Goal: Complete application form: Complete application form

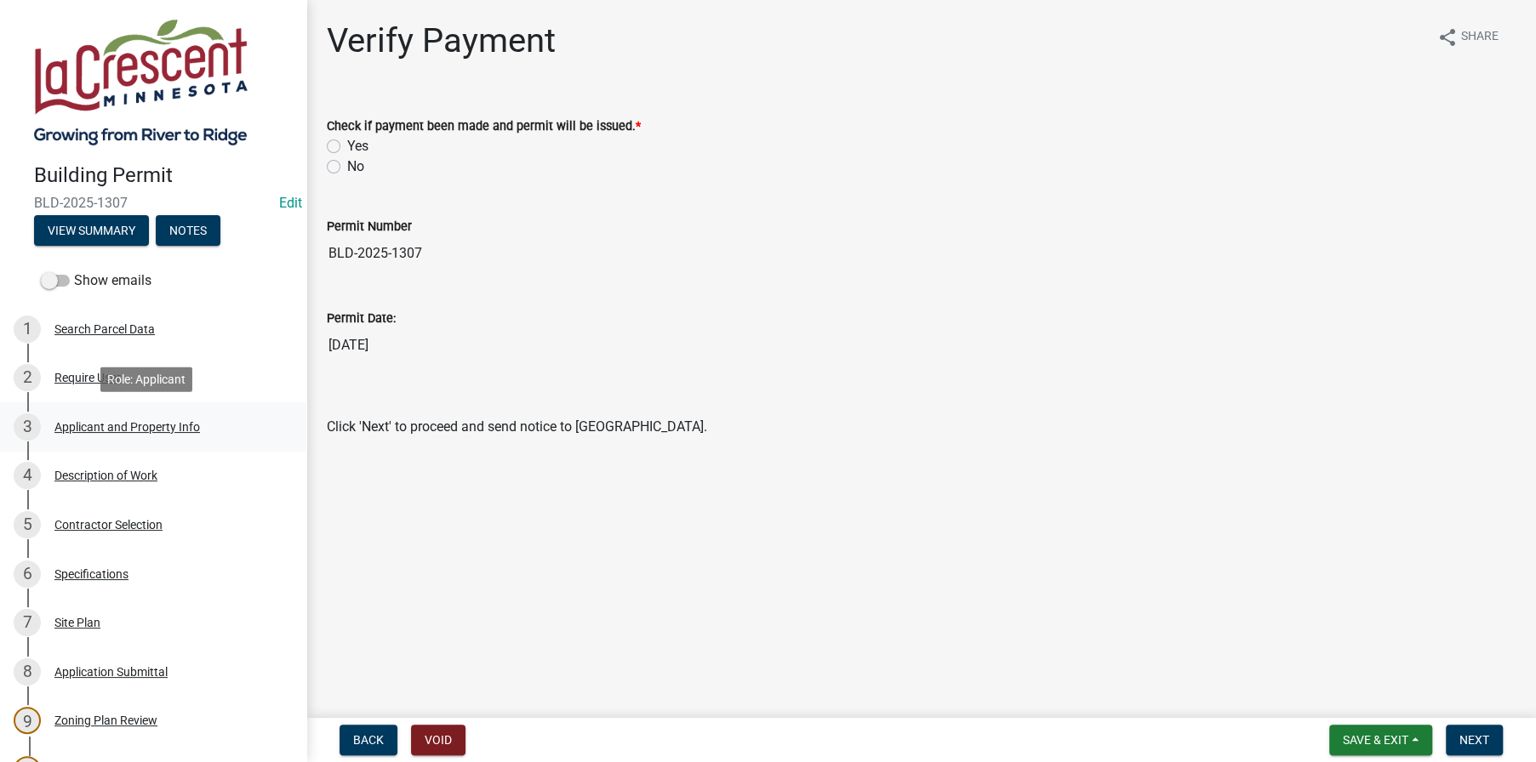
click at [87, 421] on div "Applicant and Property Info" at bounding box center [127, 427] width 146 height 12
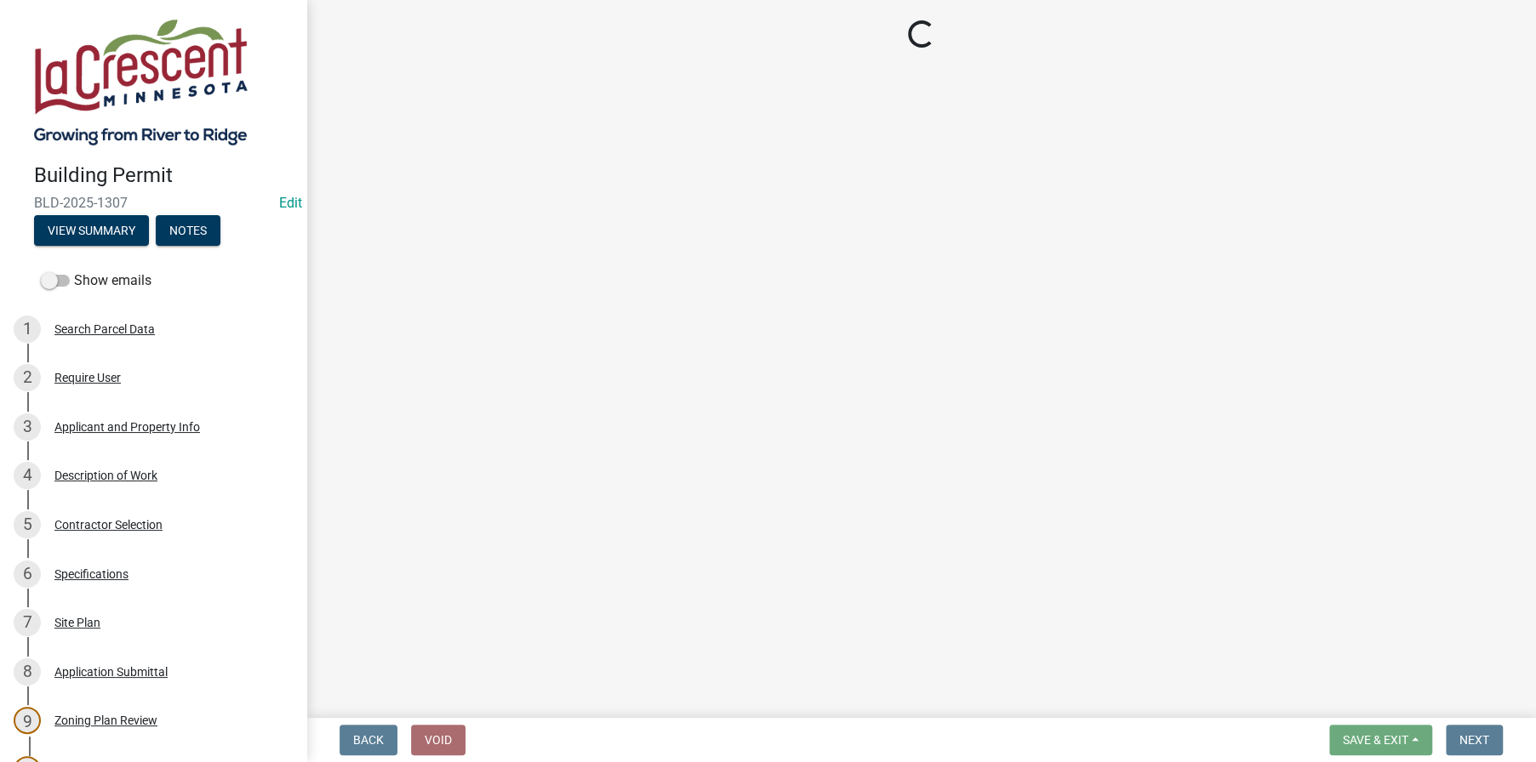
select select "e838c9e2-1e6e-4405-bddc-a3335cd38b08"
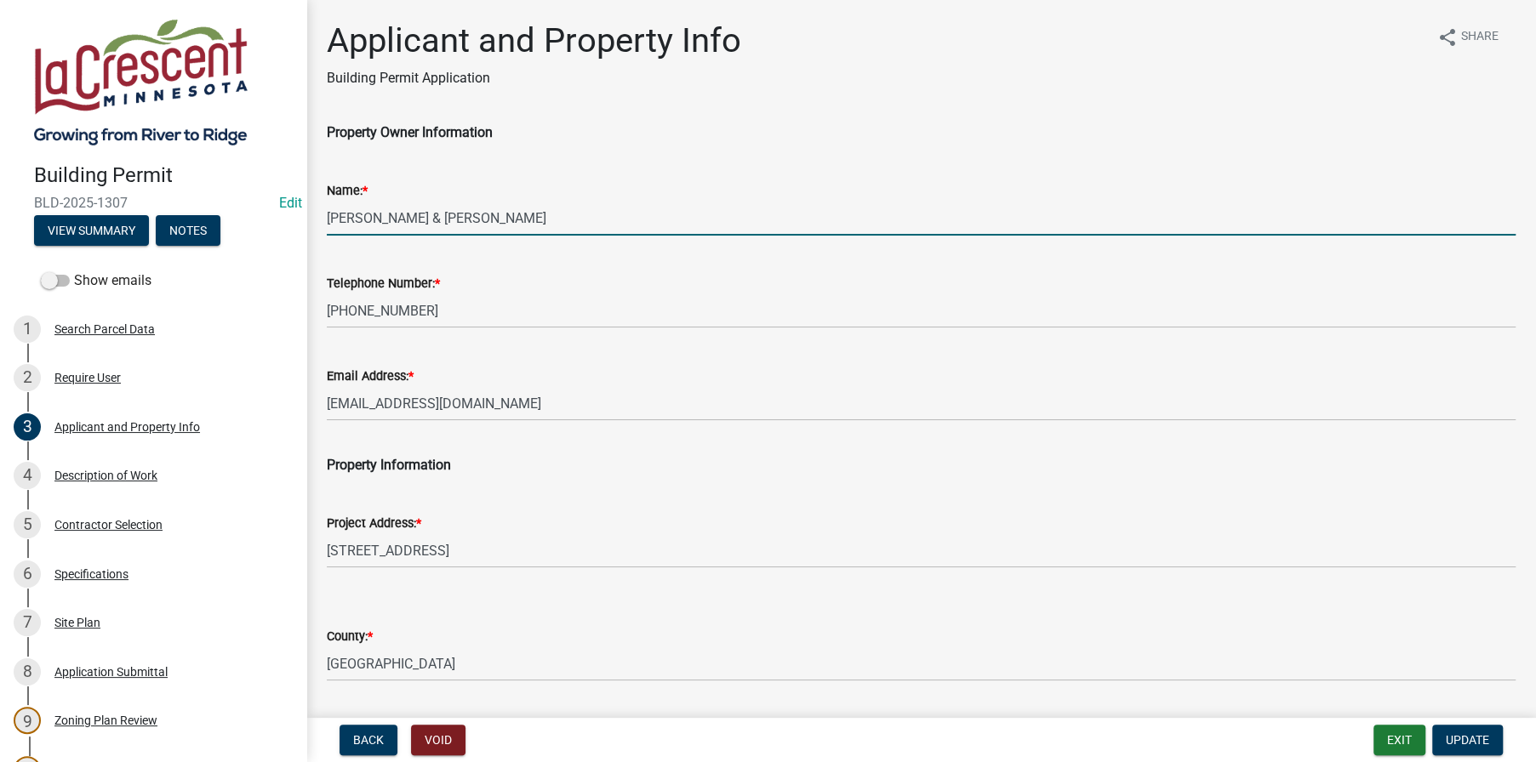
click at [382, 213] on input "[PERSON_NAME] & [PERSON_NAME]" at bounding box center [921, 218] width 1189 height 35
click at [461, 211] on input "[PERSON_NAME] & [PERSON_NAME]" at bounding box center [921, 218] width 1189 height 35
click at [531, 214] on input "[PERSON_NAME] & [PERSON_NAME]" at bounding box center [921, 218] width 1189 height 35
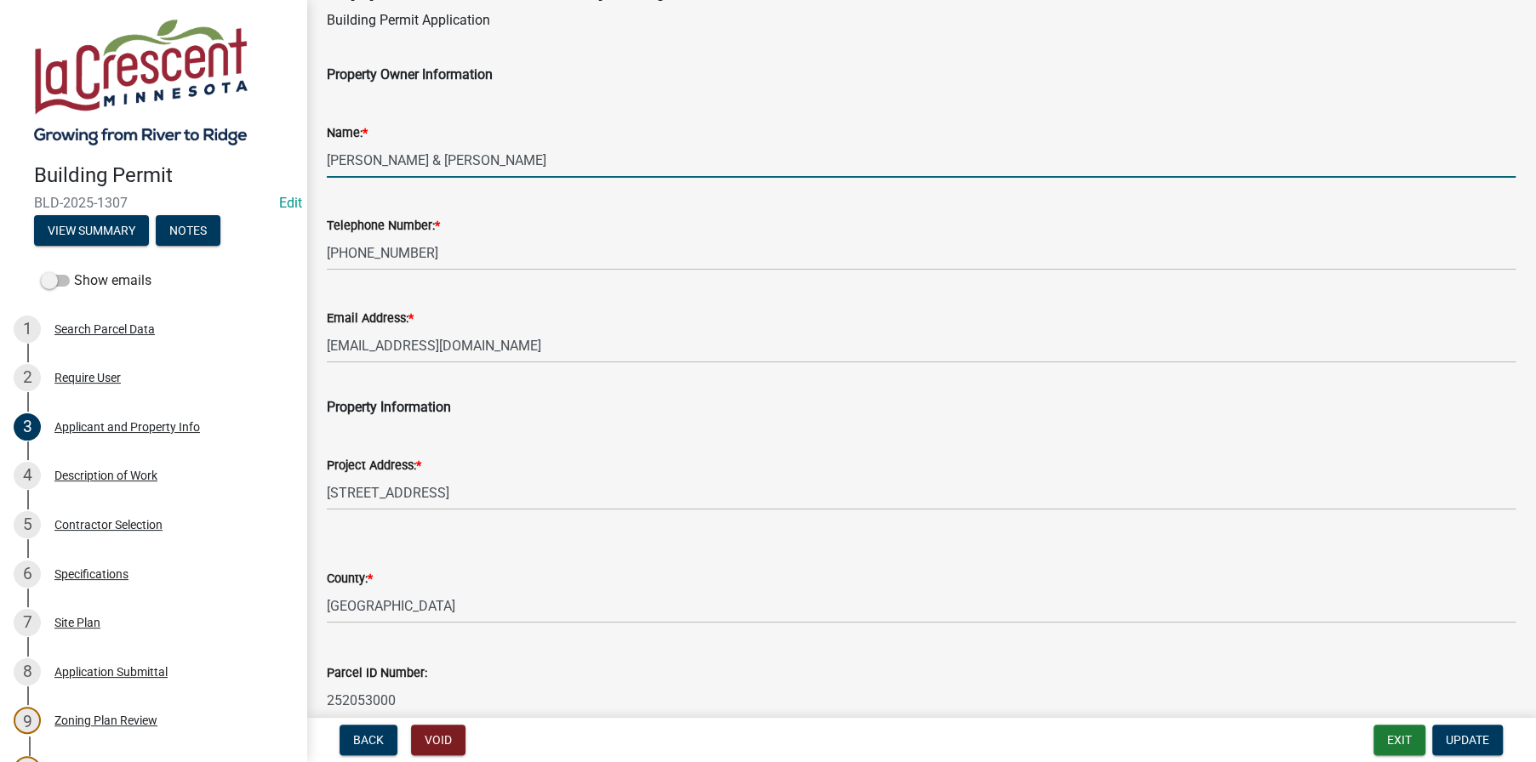
scroll to position [283, 0]
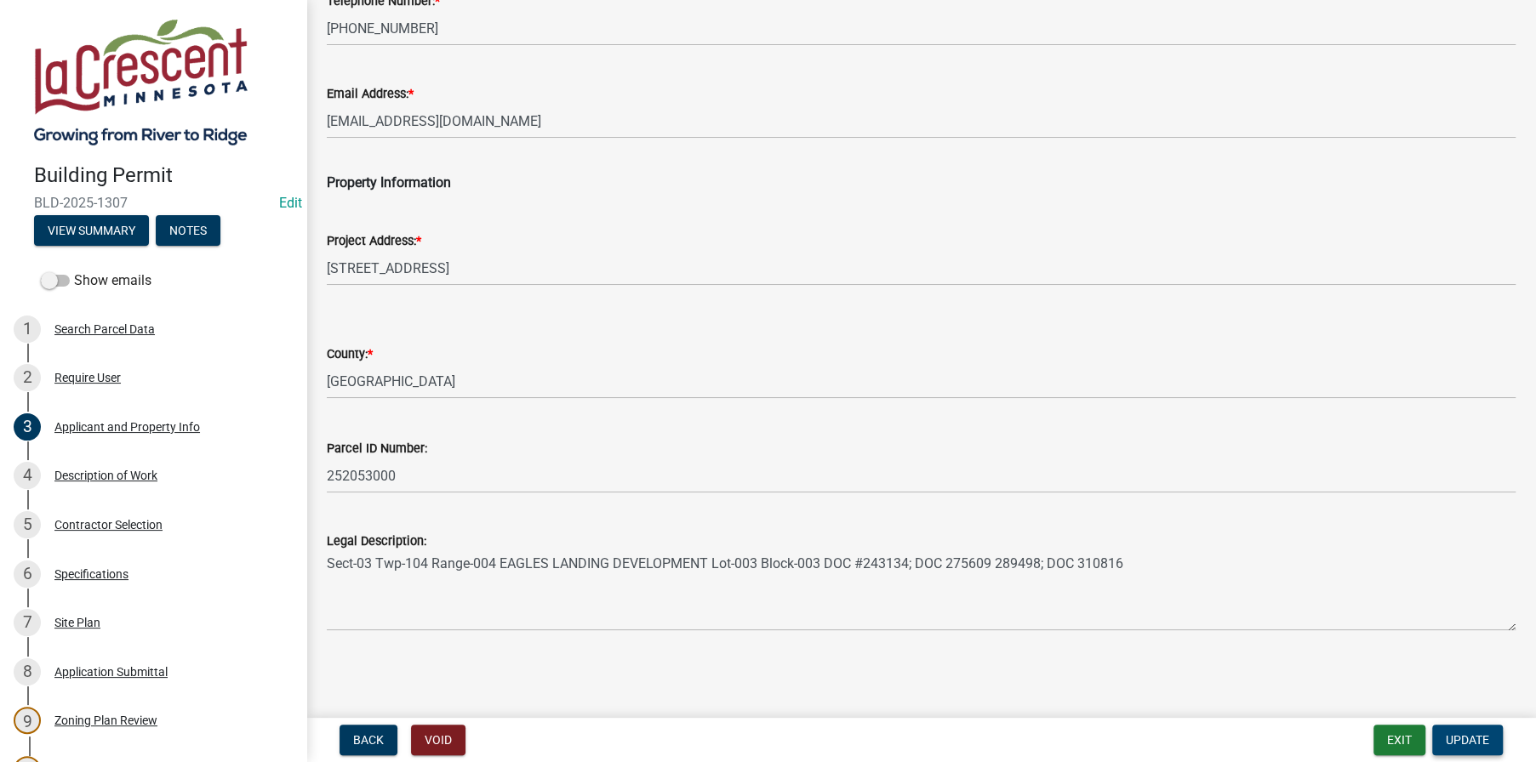
type input "[PERSON_NAME] & [PERSON_NAME]"
click at [1484, 731] on button "Update" at bounding box center [1467, 740] width 71 height 31
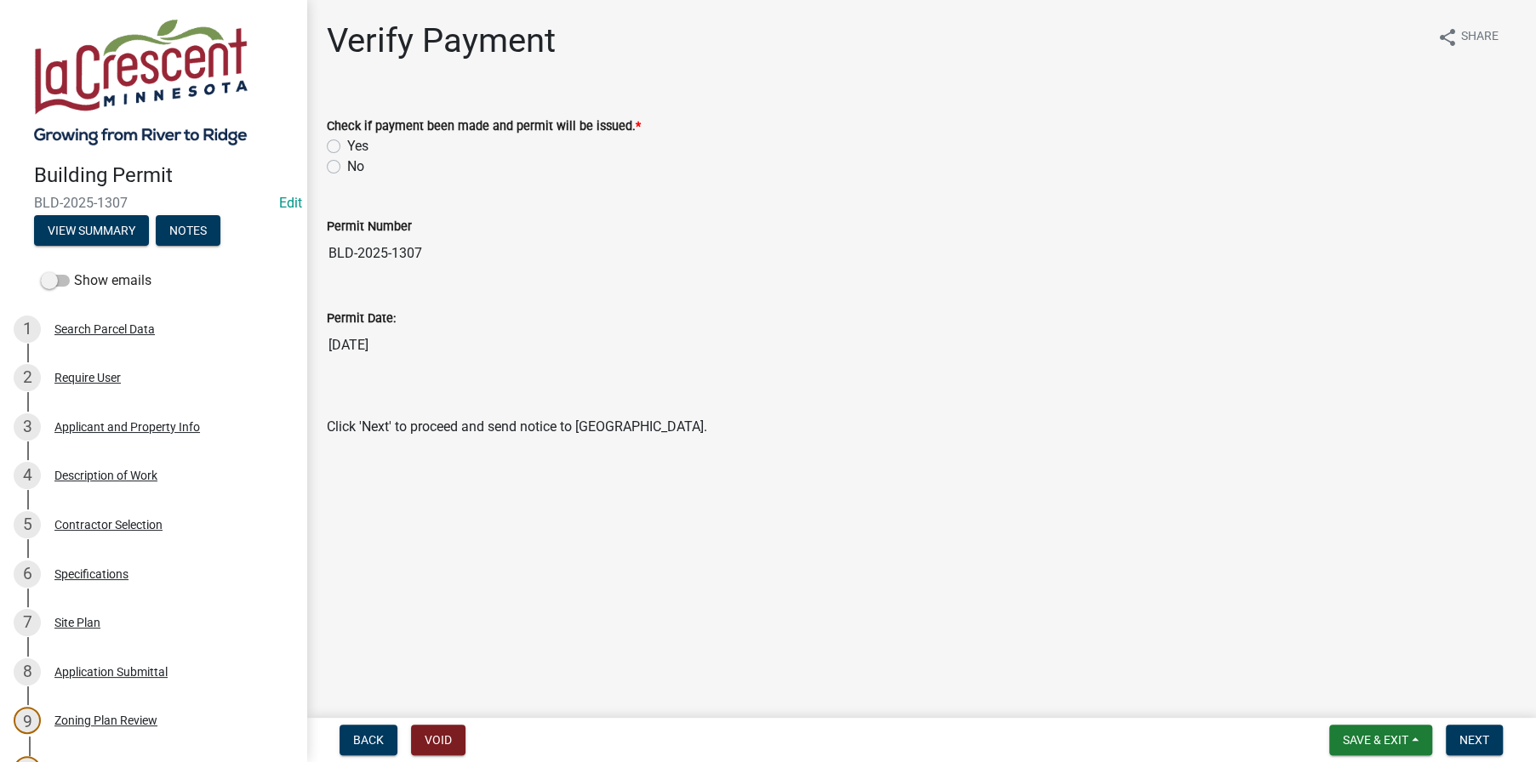
click at [347, 139] on label "Yes" at bounding box center [357, 146] width 21 height 20
click at [347, 139] on input "Yes" at bounding box center [352, 141] width 11 height 11
radio input "true"
click at [1477, 735] on span "Next" at bounding box center [1474, 741] width 30 height 14
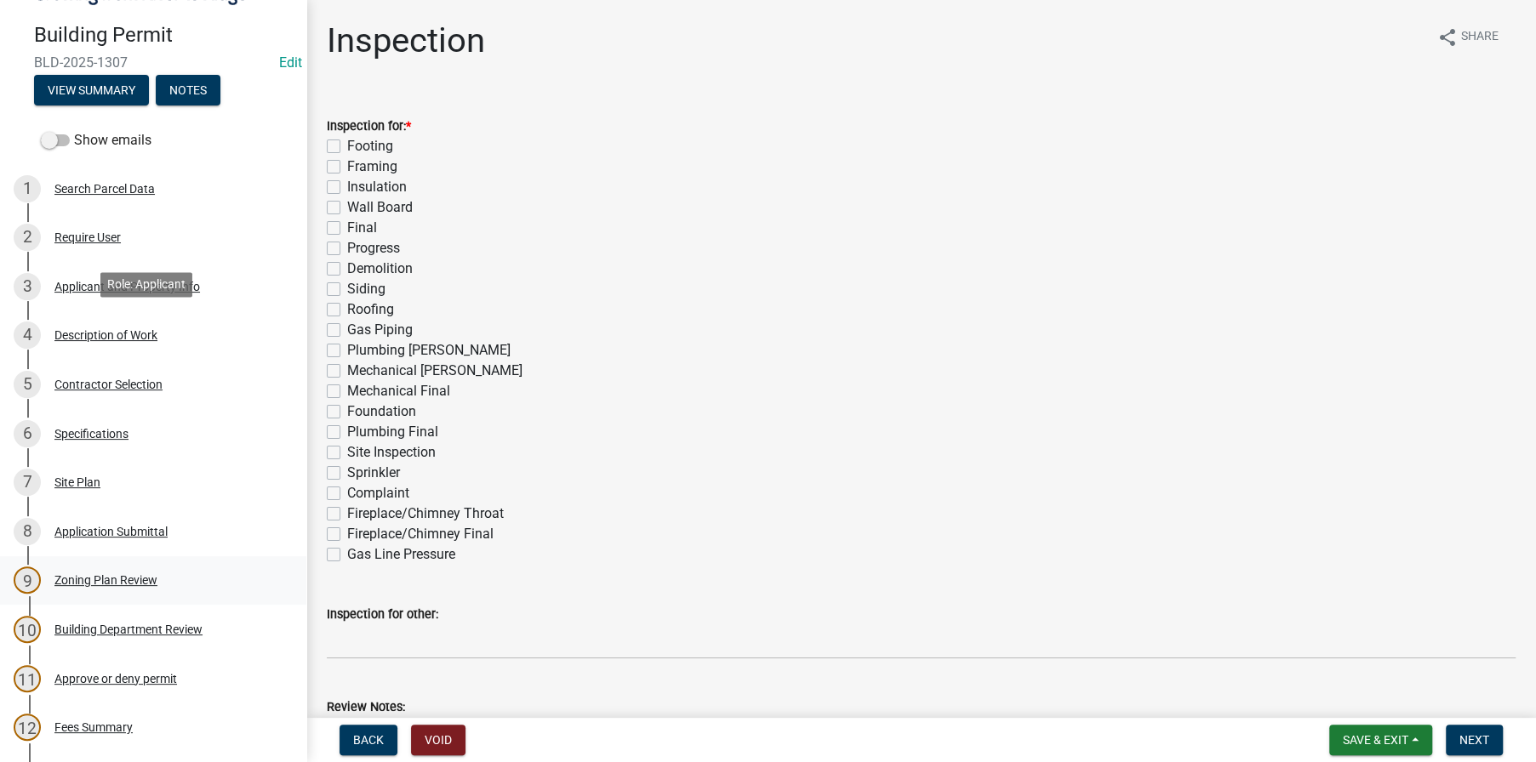
scroll to position [340, 0]
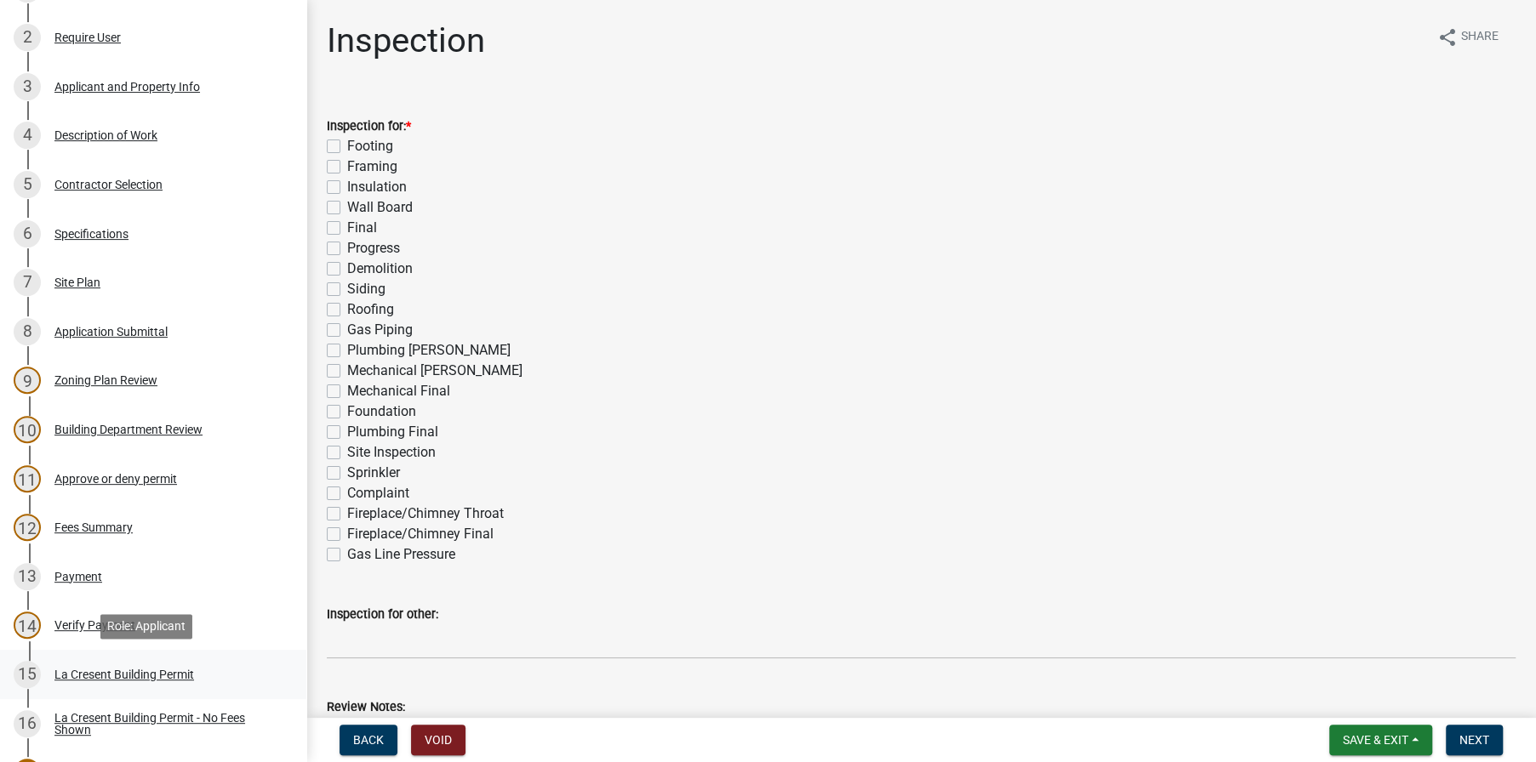
click at [110, 671] on div "La Cresent Building Permit" at bounding box center [124, 675] width 140 height 12
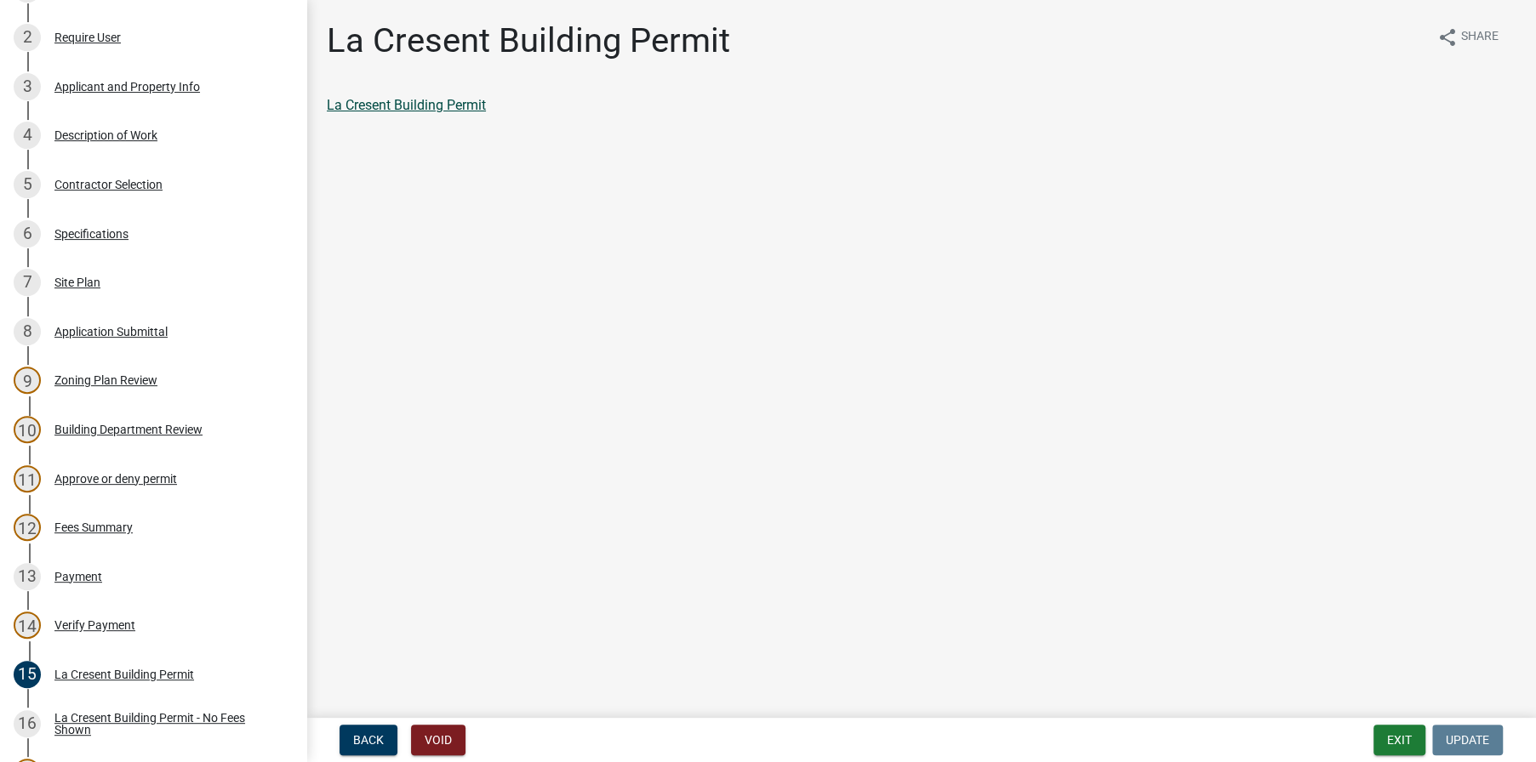
click at [400, 106] on link "La Cresent Building Permit" at bounding box center [406, 105] width 159 height 16
